Goal: Transaction & Acquisition: Purchase product/service

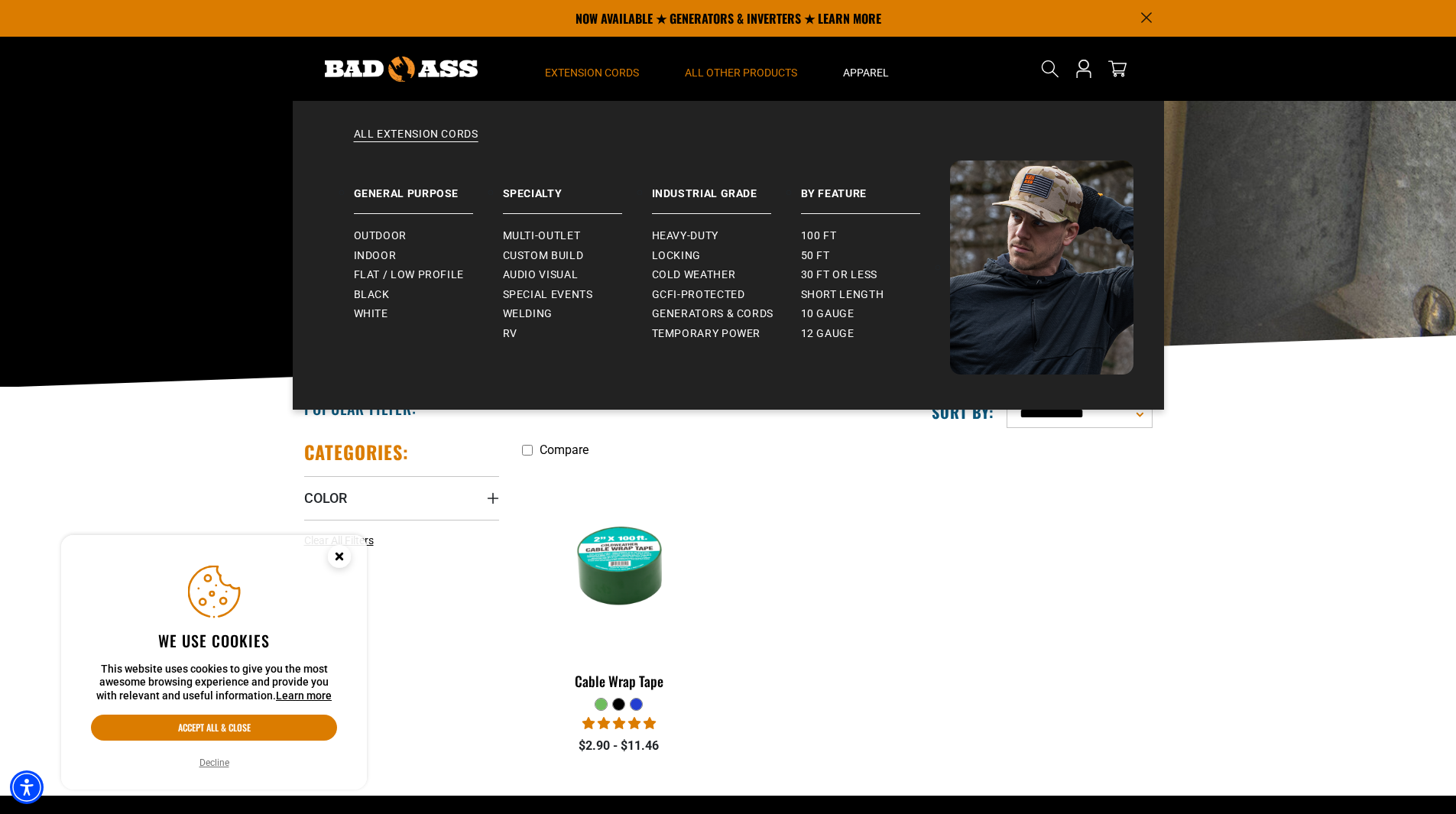
click at [618, 73] on span "Extension Cords" at bounding box center [592, 72] width 94 height 14
click at [386, 253] on span "Indoor" at bounding box center [375, 256] width 43 height 14
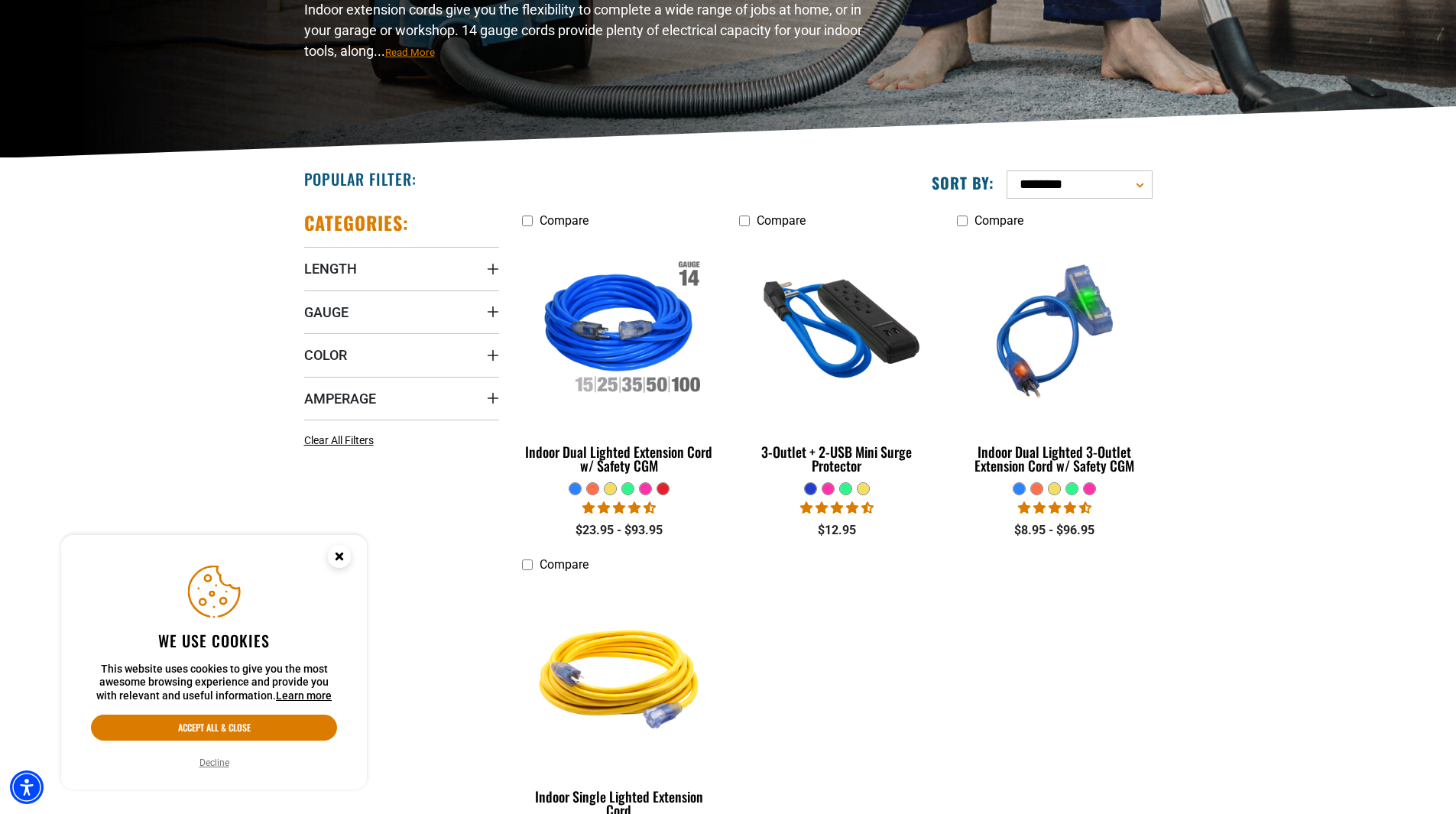
scroll to position [382, 0]
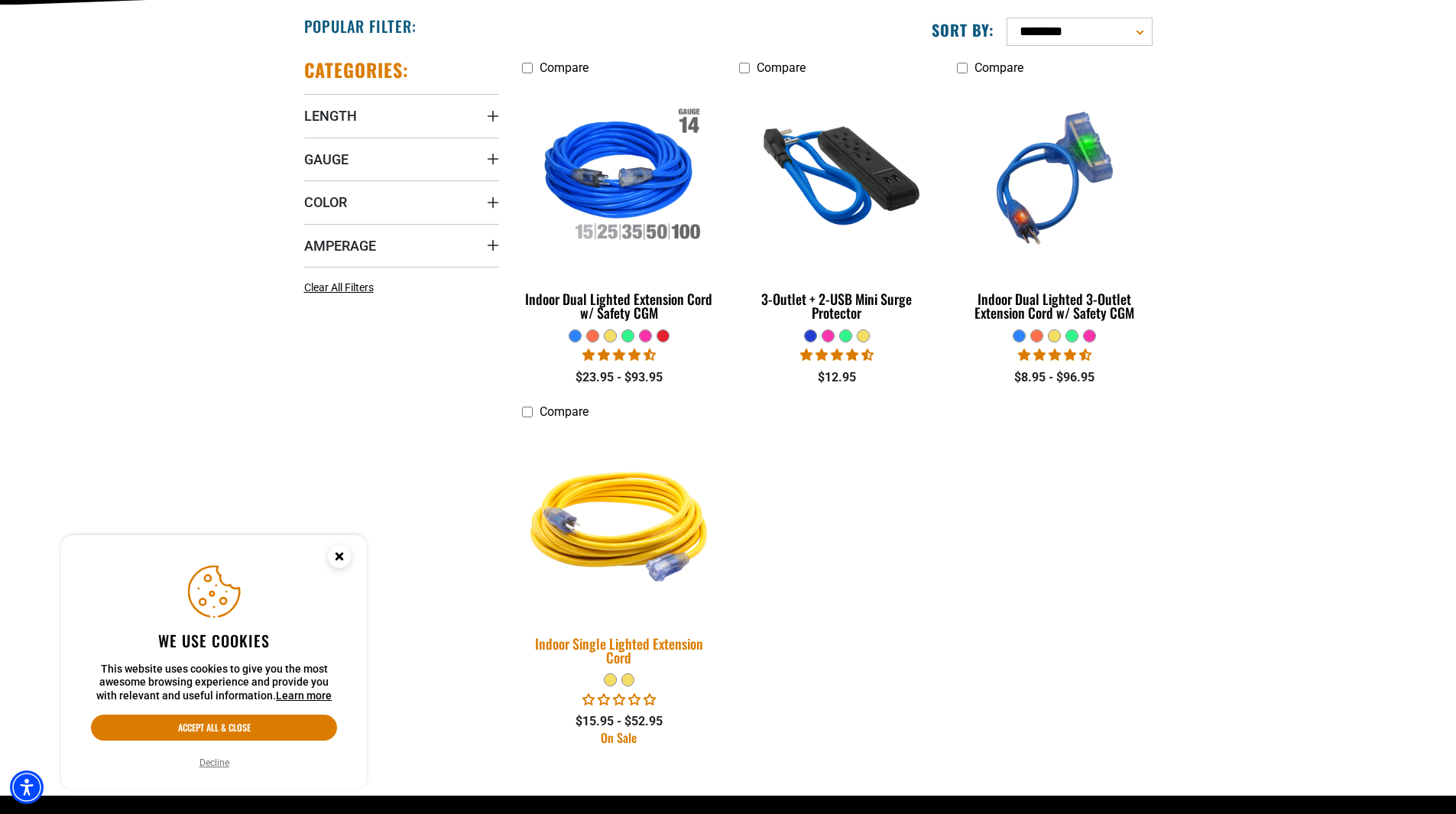
click at [551, 518] on img at bounding box center [619, 522] width 214 height 196
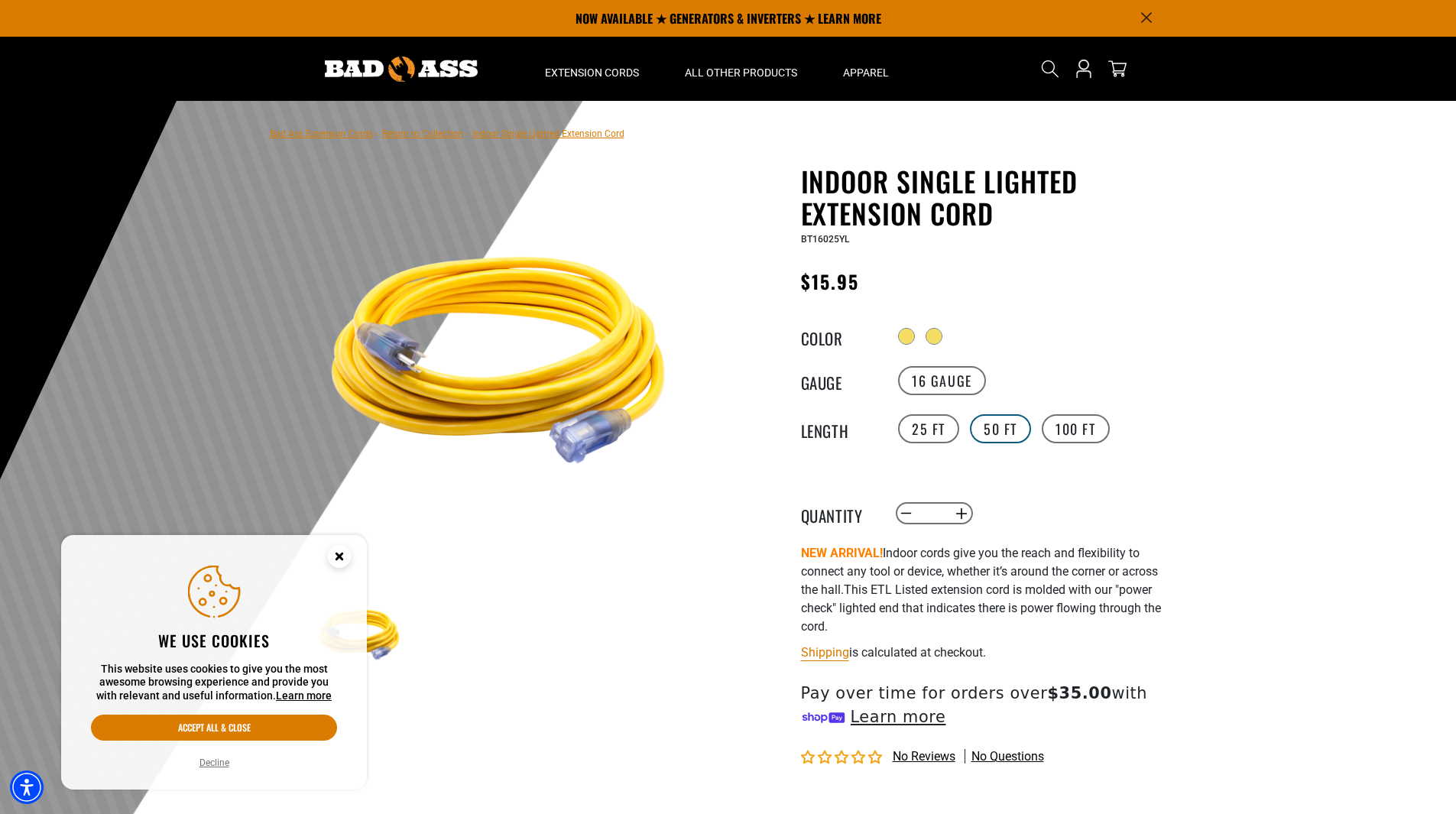
click at [986, 432] on label "50 FT" at bounding box center [1000, 428] width 61 height 29
click at [1039, 348] on div "25 FT 50 FT 100 FT" at bounding box center [1035, 336] width 281 height 25
click at [1073, 429] on label "100 FT" at bounding box center [1076, 428] width 68 height 29
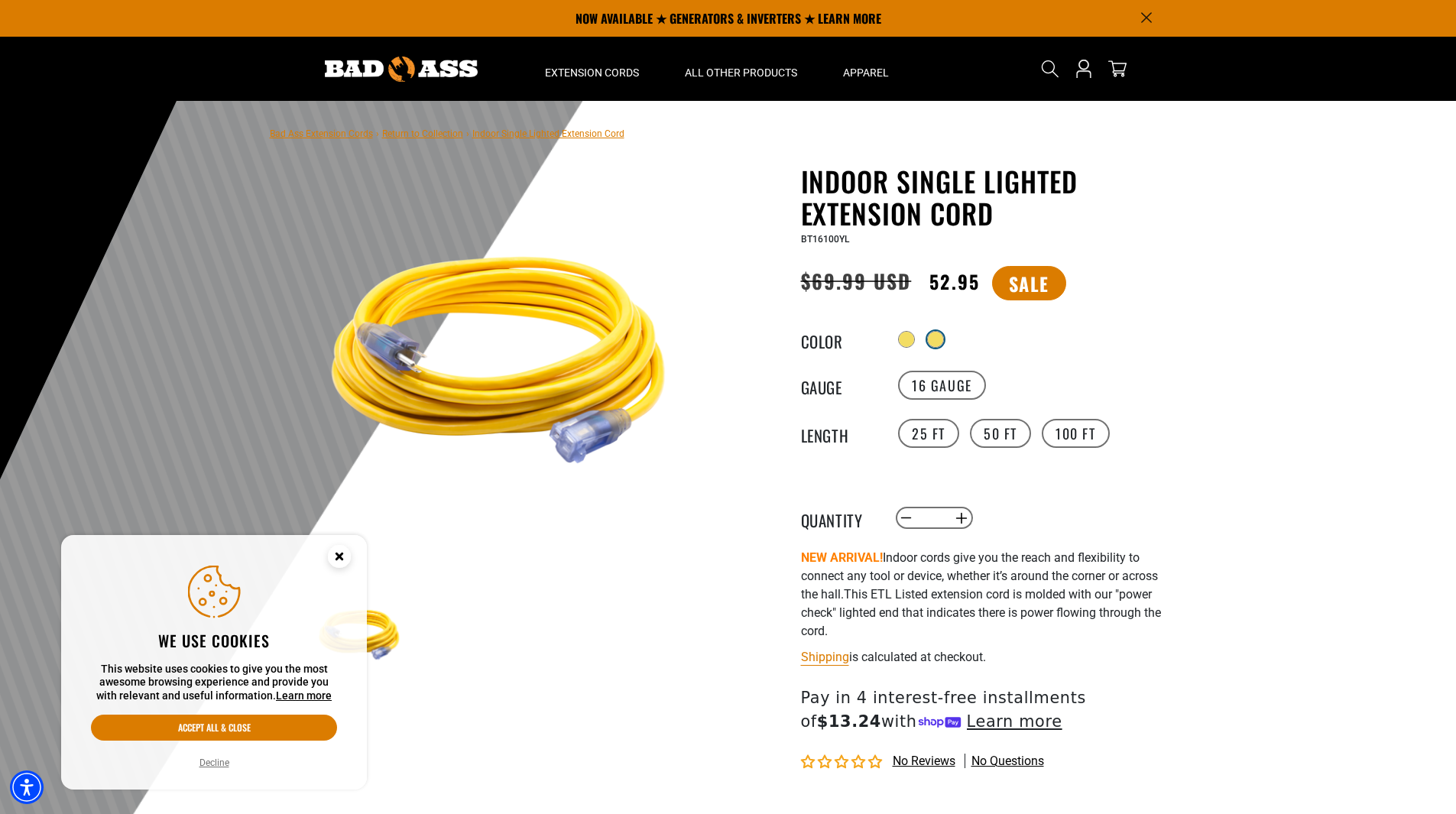
click at [936, 335] on div at bounding box center [935, 339] width 15 height 15
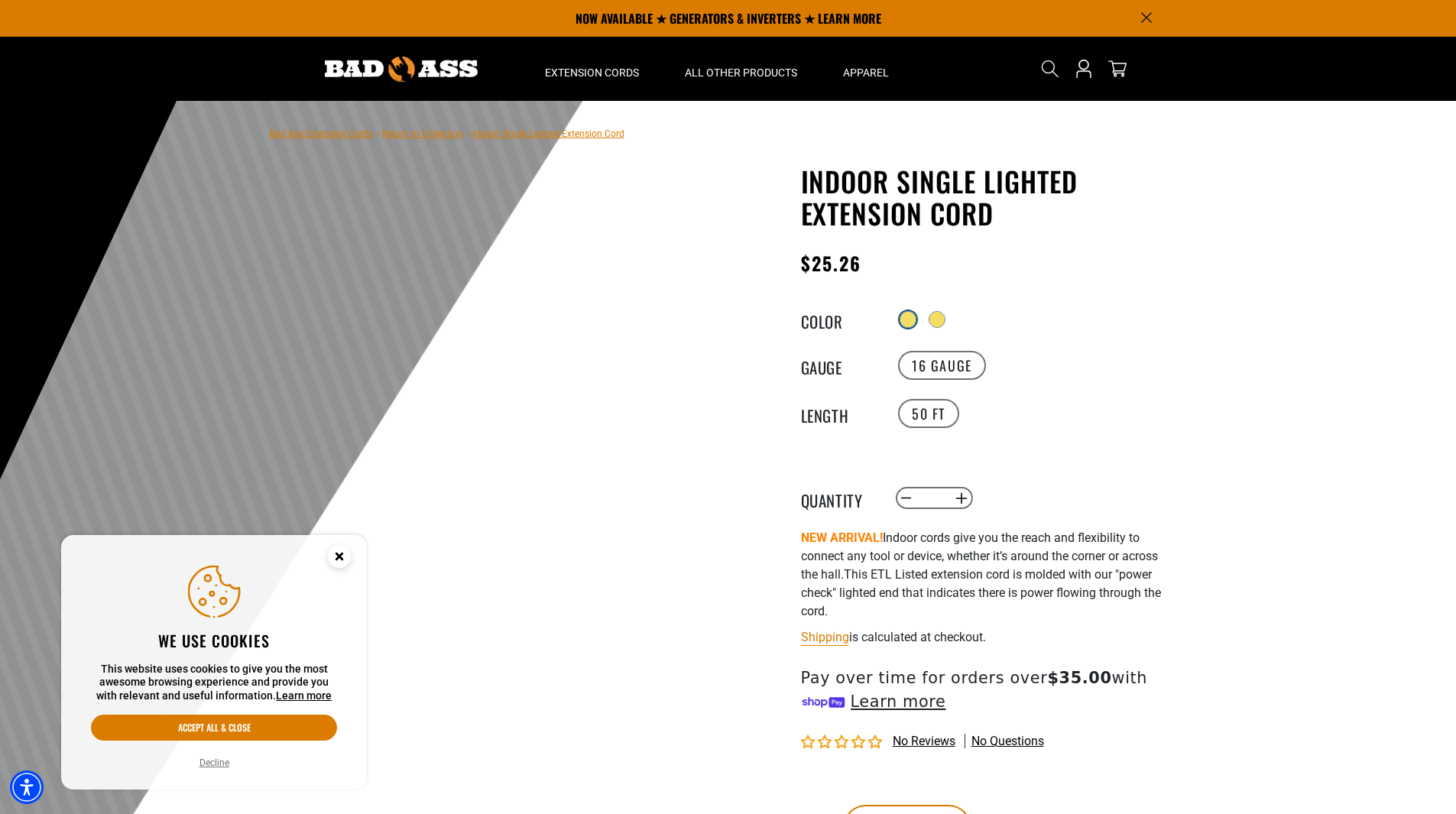
click at [905, 322] on div at bounding box center [908, 319] width 15 height 15
